Goal: Information Seeking & Learning: Check status

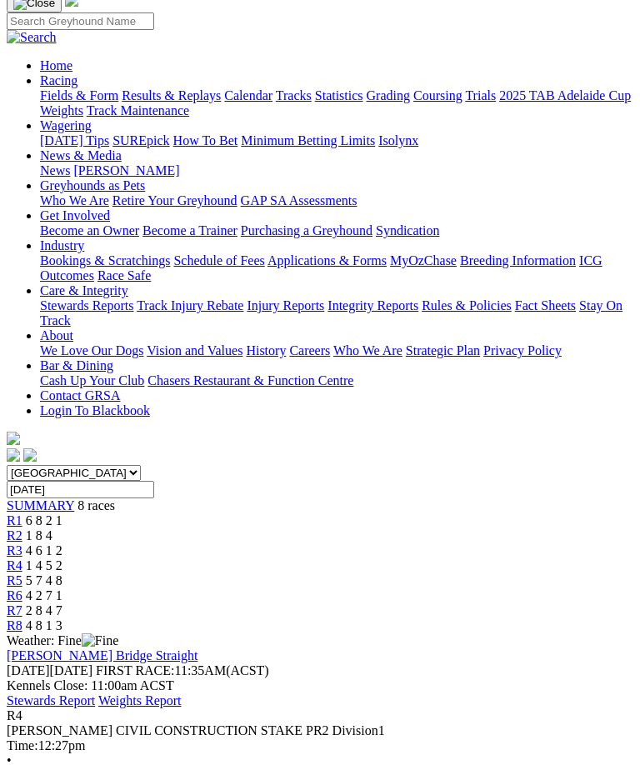
scroll to position [113, 0]
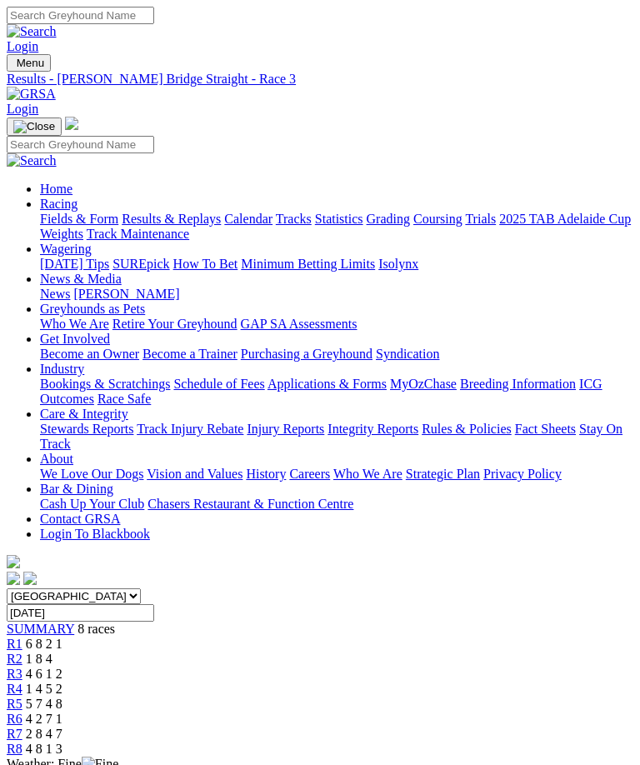
scroll to position [89, 0]
